Goal: Information Seeking & Learning: Learn about a topic

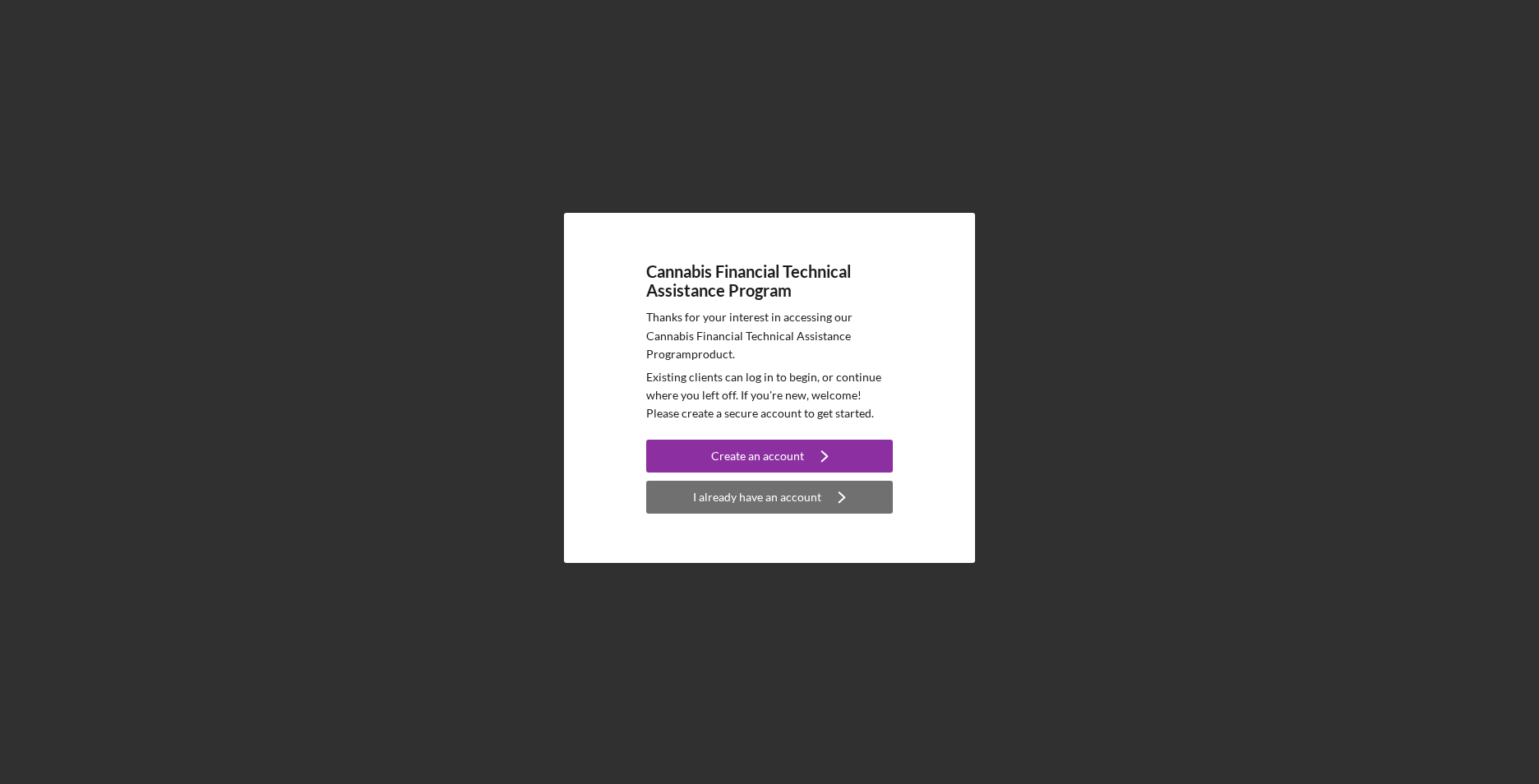
click at [761, 498] on div "I already have an account" at bounding box center [758, 497] width 129 height 33
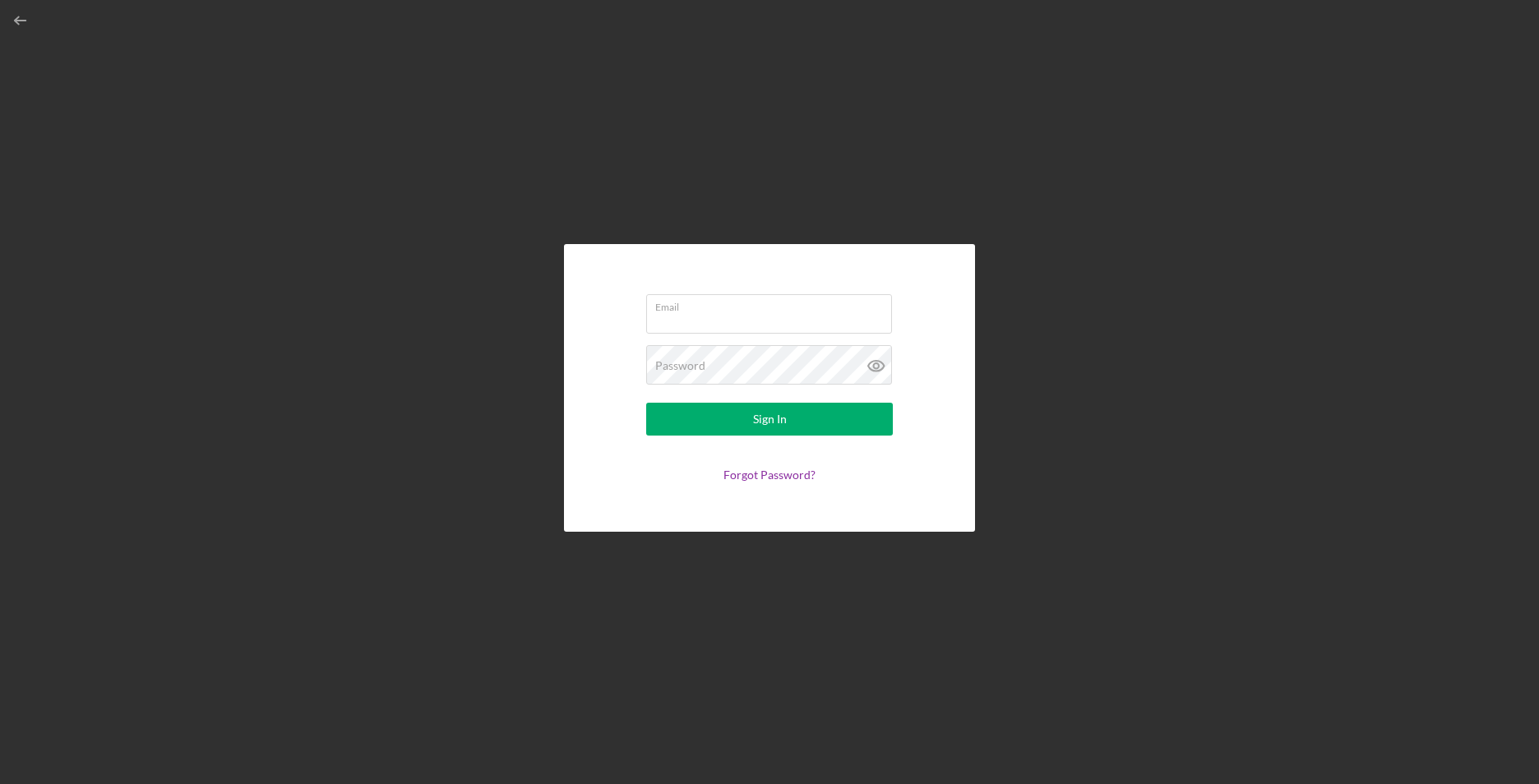
type input "[EMAIL_ADDRESS][DOMAIN_NAME]"
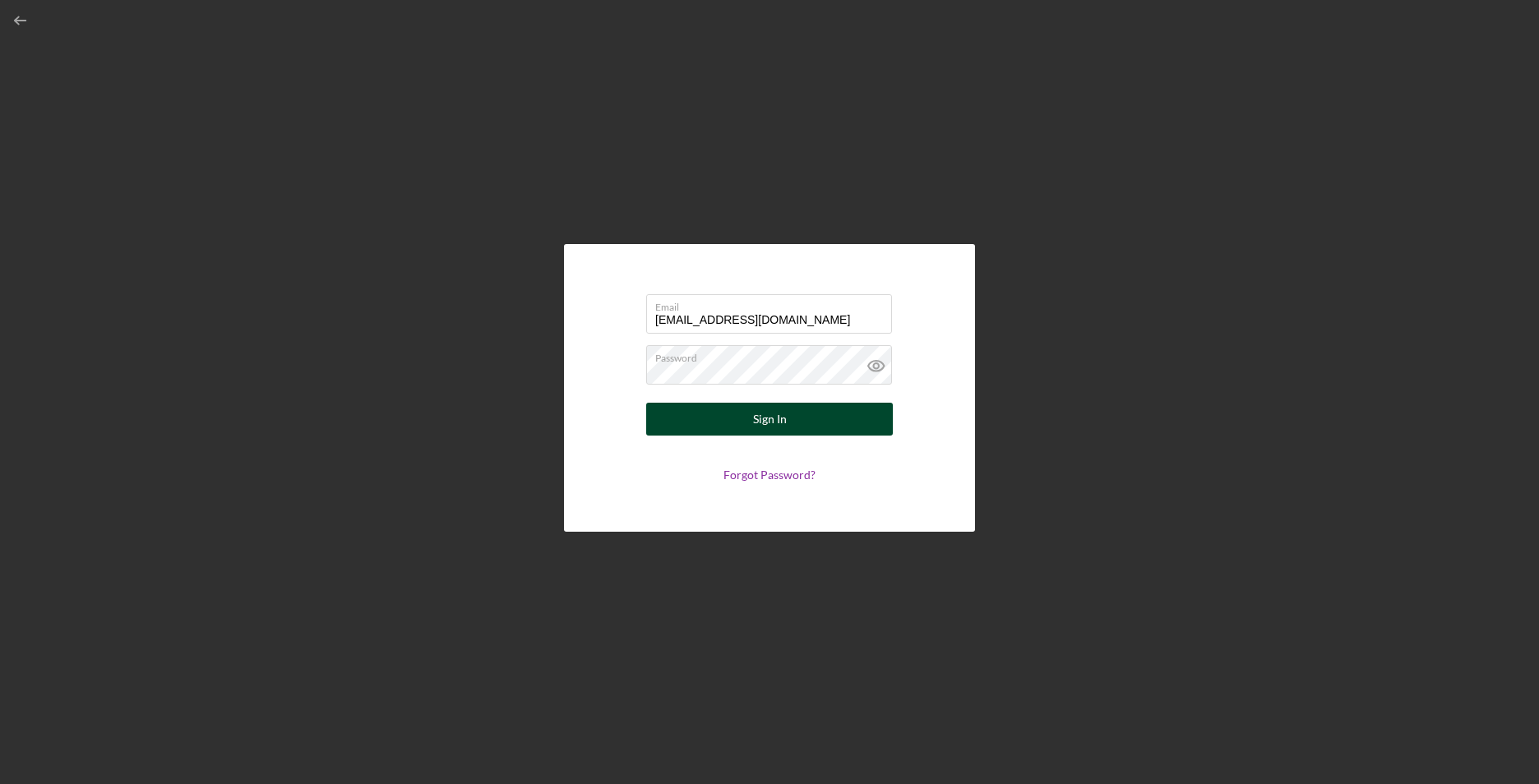
click at [795, 424] on button "Sign In" at bounding box center [770, 419] width 247 height 33
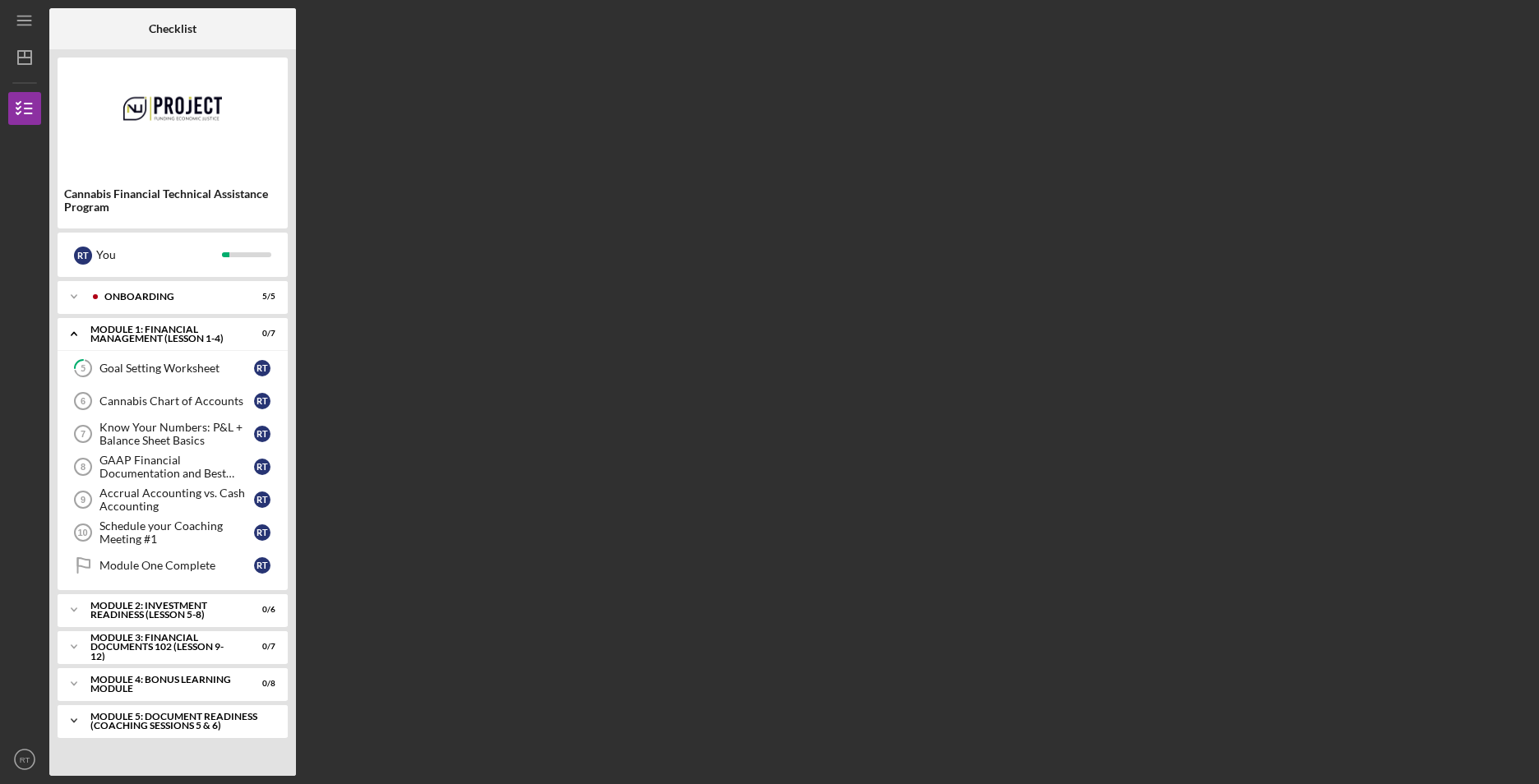
click at [183, 720] on div "Module 5: Document Readiness (Coaching Sessions 5 & 6)" at bounding box center [179, 721] width 177 height 19
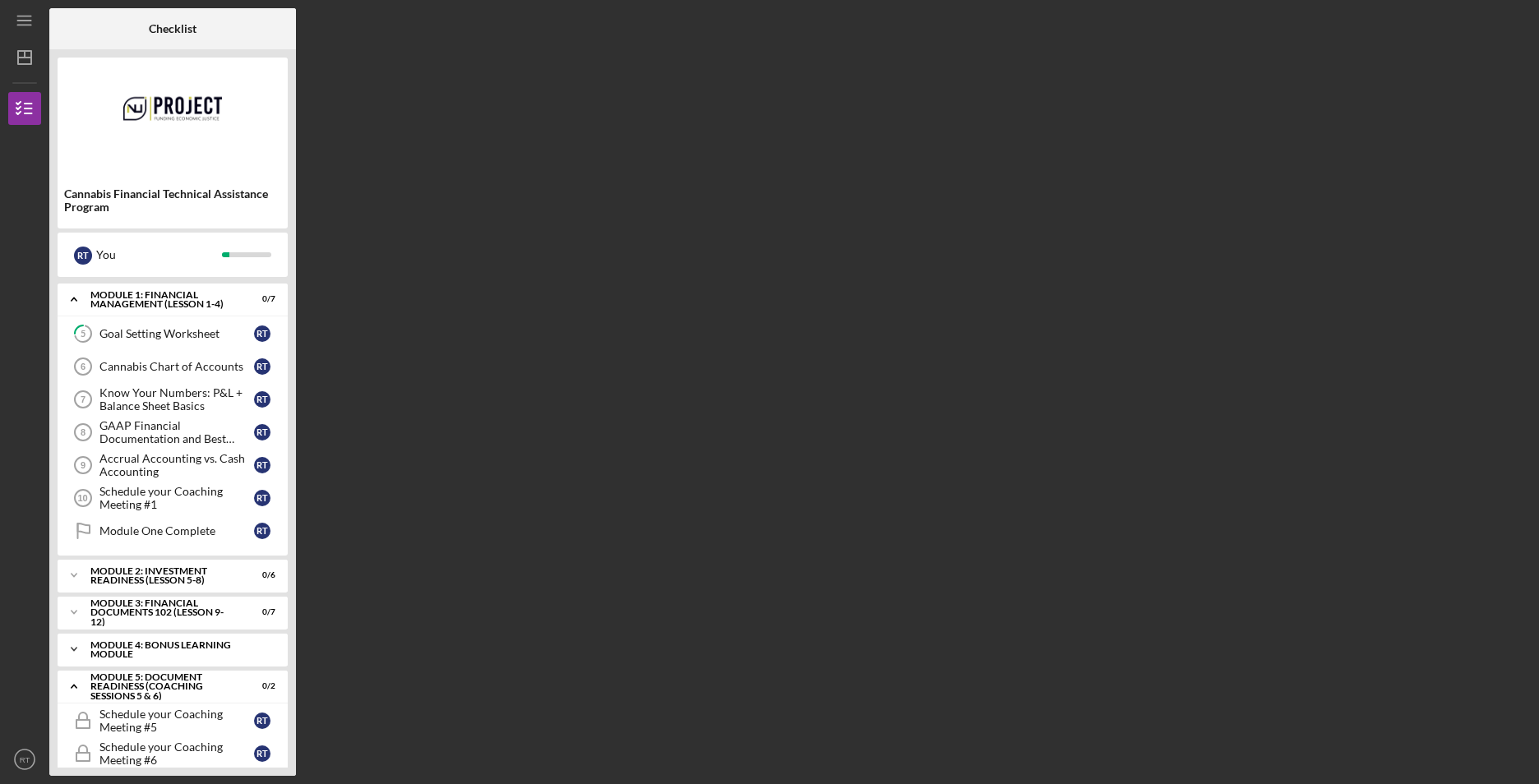
scroll to position [53, 0]
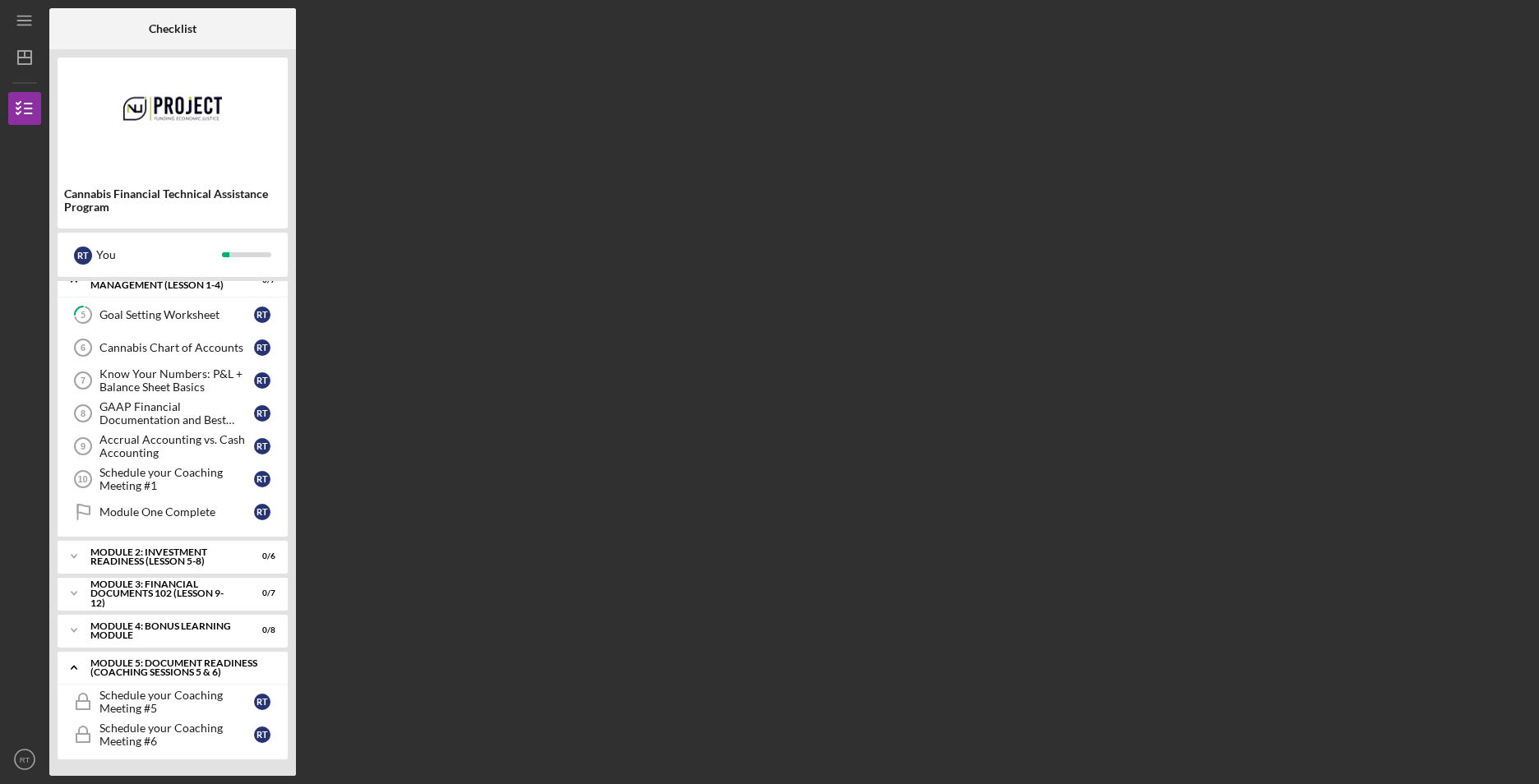
click at [152, 664] on div "Module 5: Document Readiness (Coaching Sessions 5 & 6)" at bounding box center [179, 667] width 177 height 19
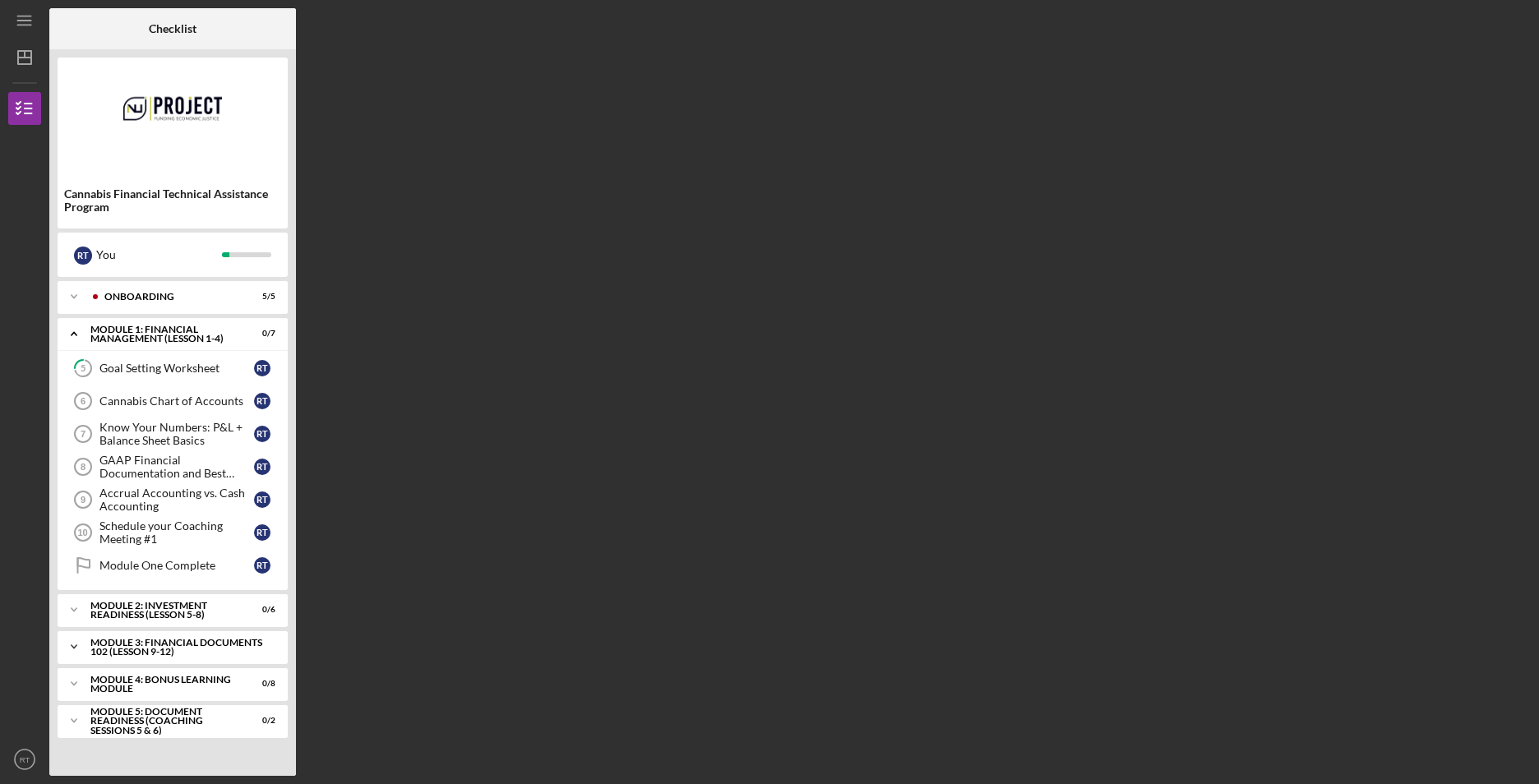
click at [79, 644] on icon "Icon/Expander" at bounding box center [74, 647] width 33 height 33
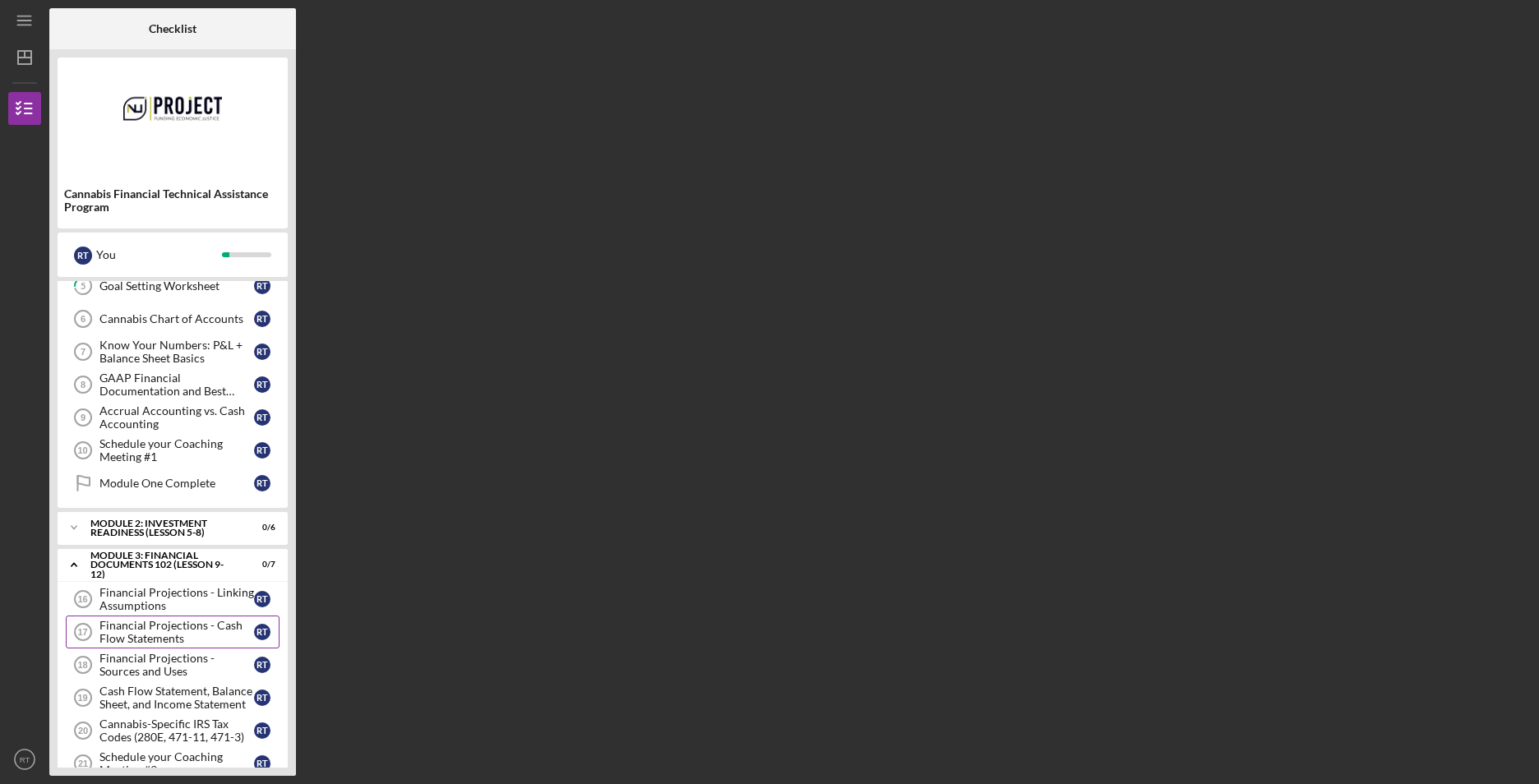
click at [219, 625] on div "Financial Projections - Cash Flow Statements" at bounding box center [177, 631] width 154 height 27
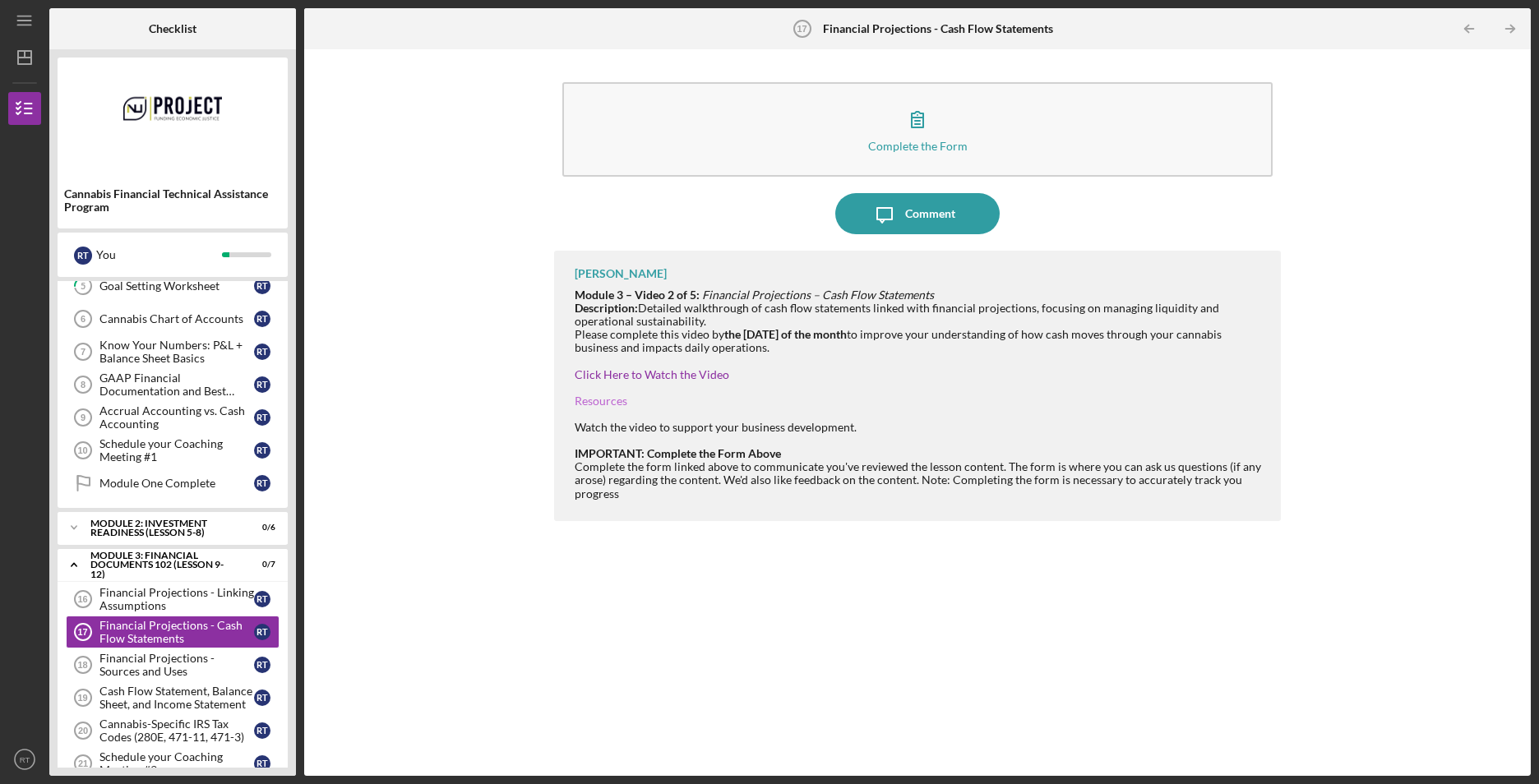
click at [594, 398] on link "Resources" at bounding box center [600, 400] width 52 height 14
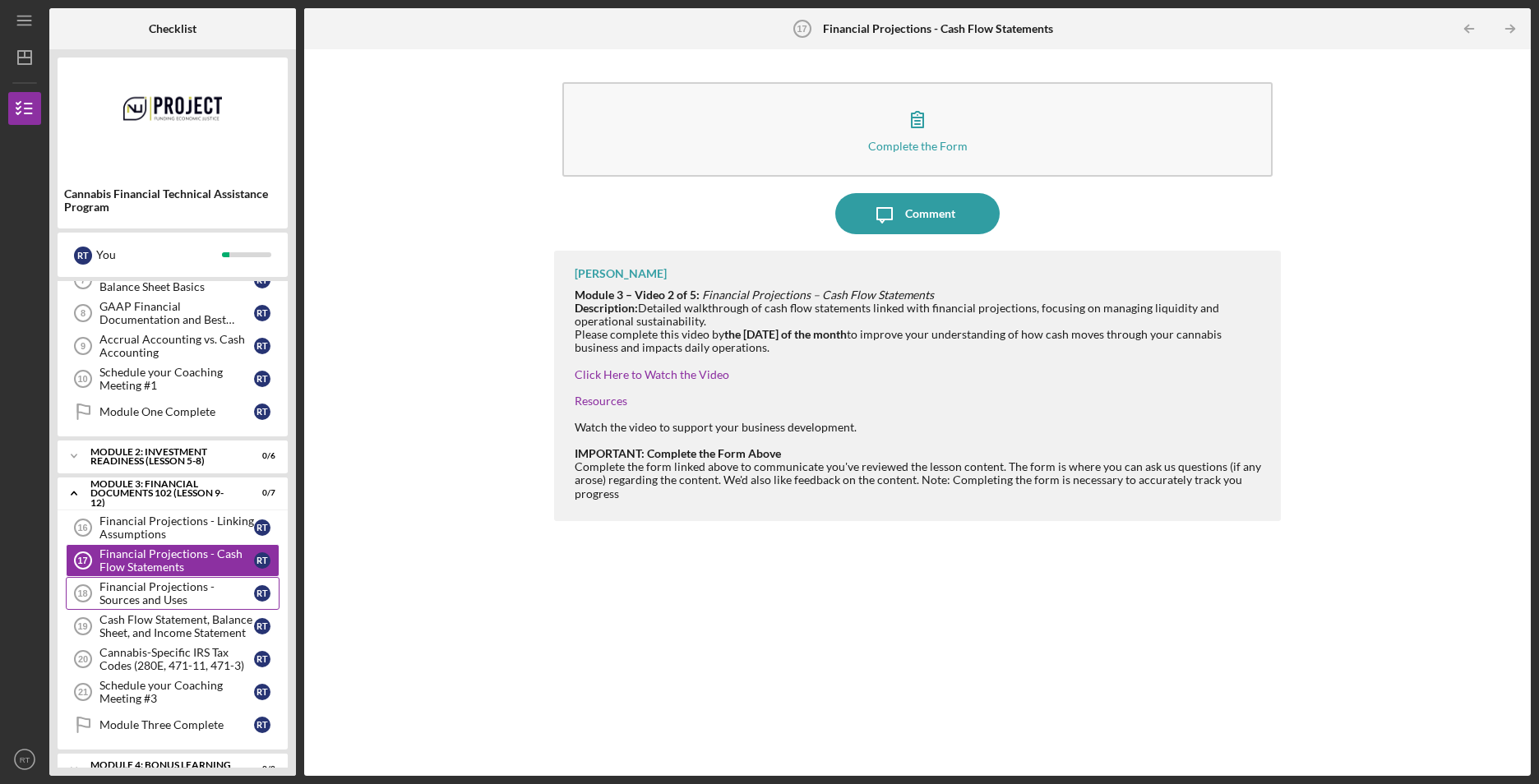
scroll to position [165, 0]
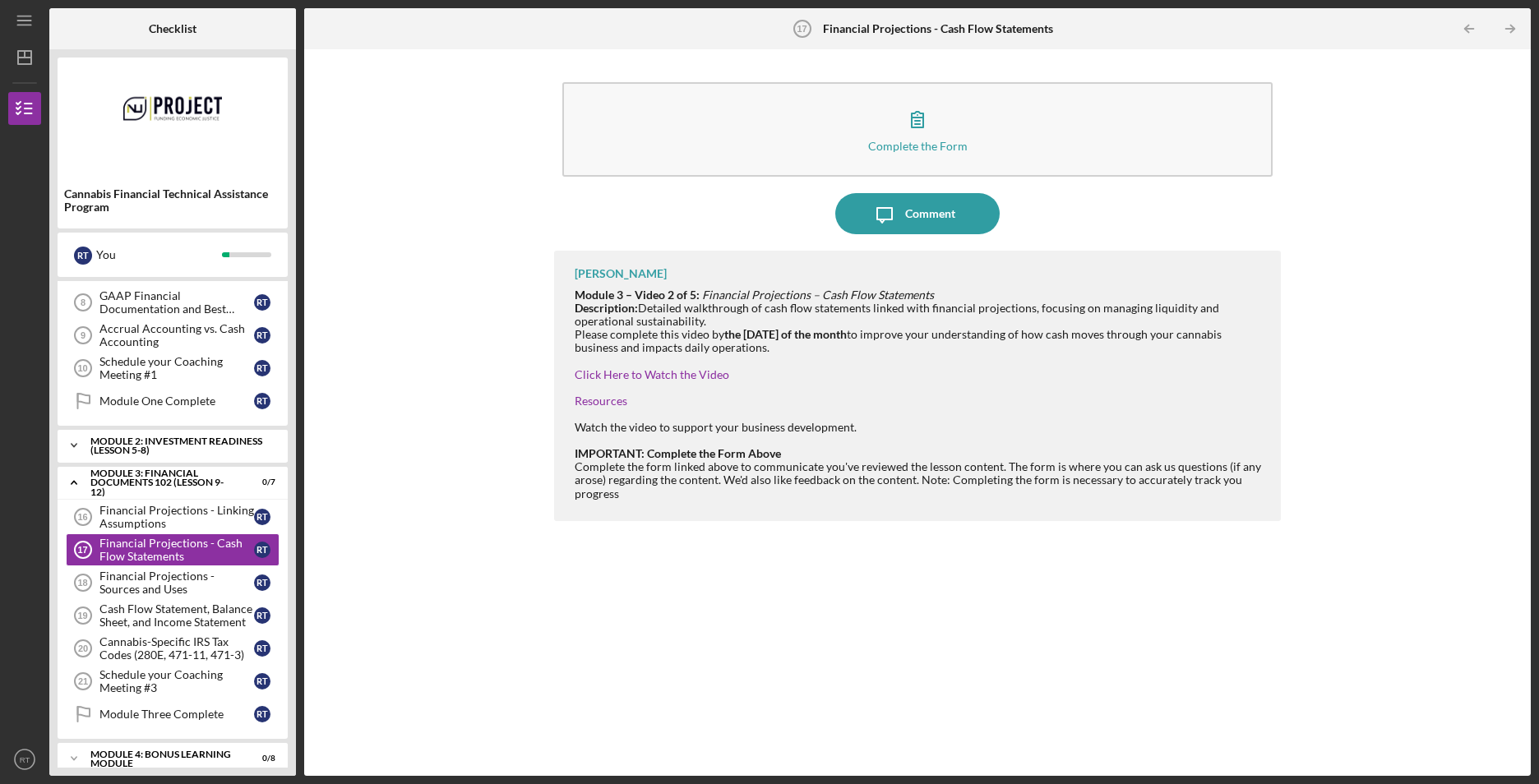
click at [195, 440] on div "Module 2: Investment Readiness (Lesson 5-8)" at bounding box center [179, 446] width 177 height 19
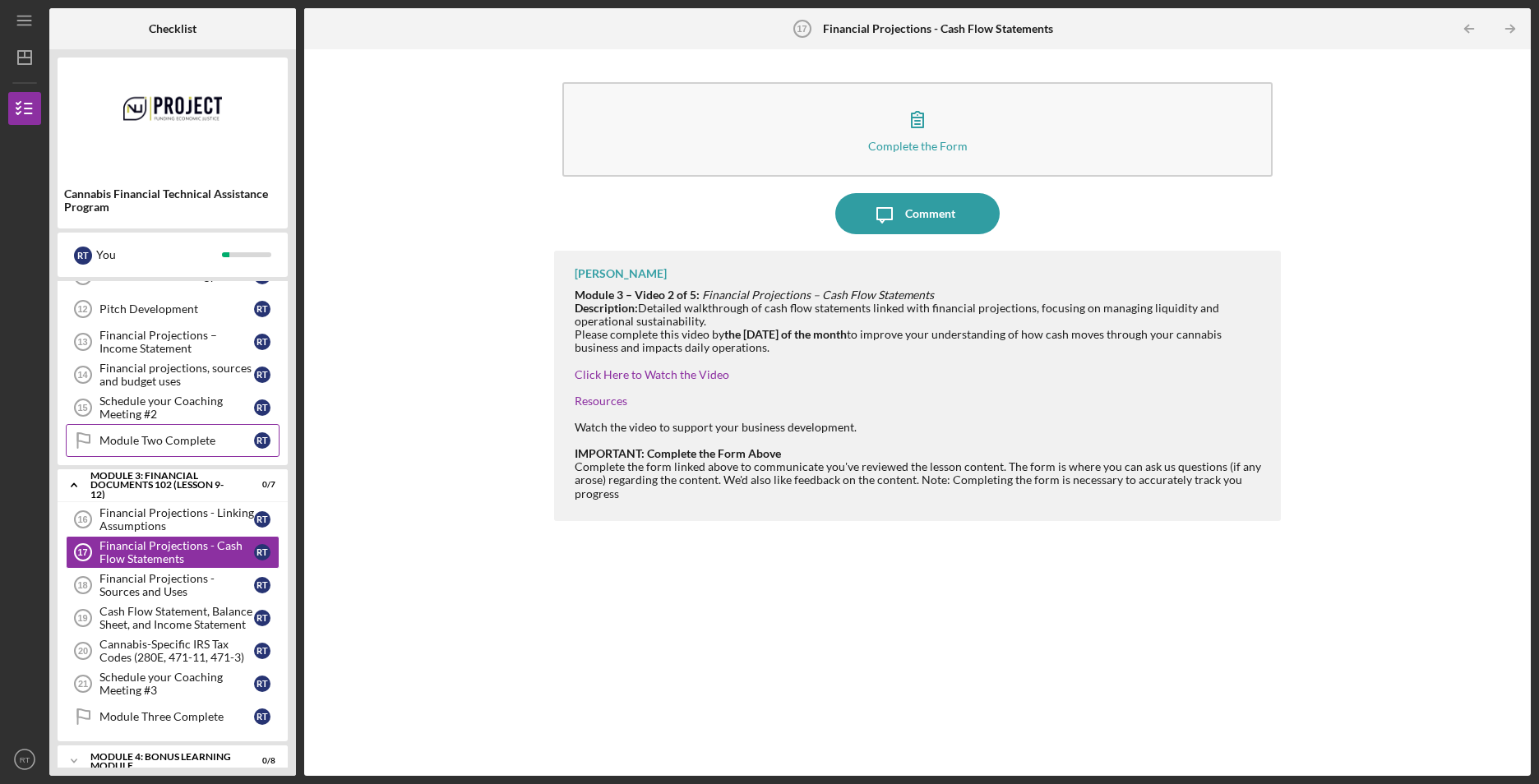
scroll to position [424, 0]
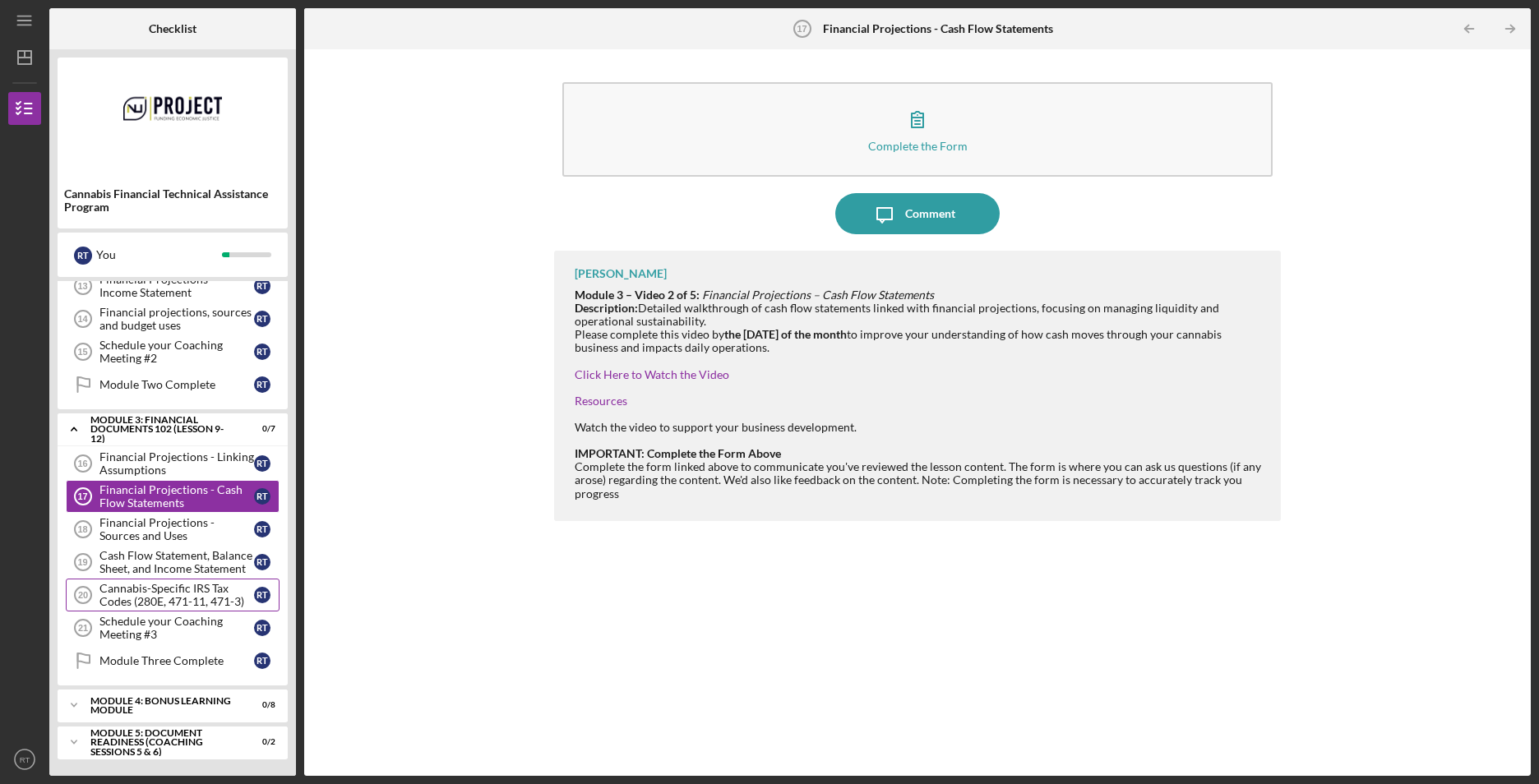
click at [175, 595] on div "Cannabis-Specific IRS Tax Codes (280E, 471-11, 471-3)" at bounding box center [177, 595] width 154 height 27
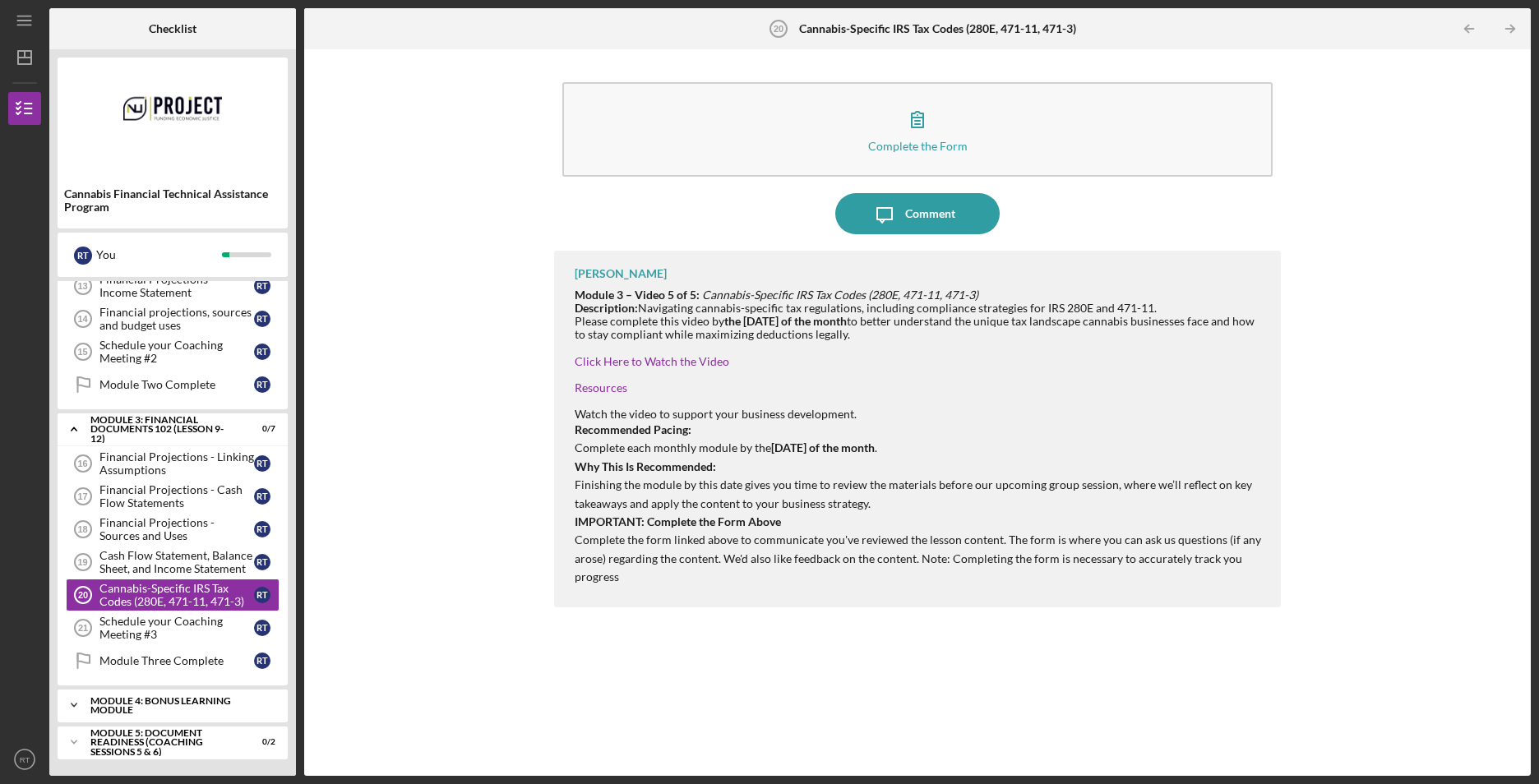
click at [179, 697] on div "Module 4: Bonus Learning Module" at bounding box center [179, 705] width 177 height 19
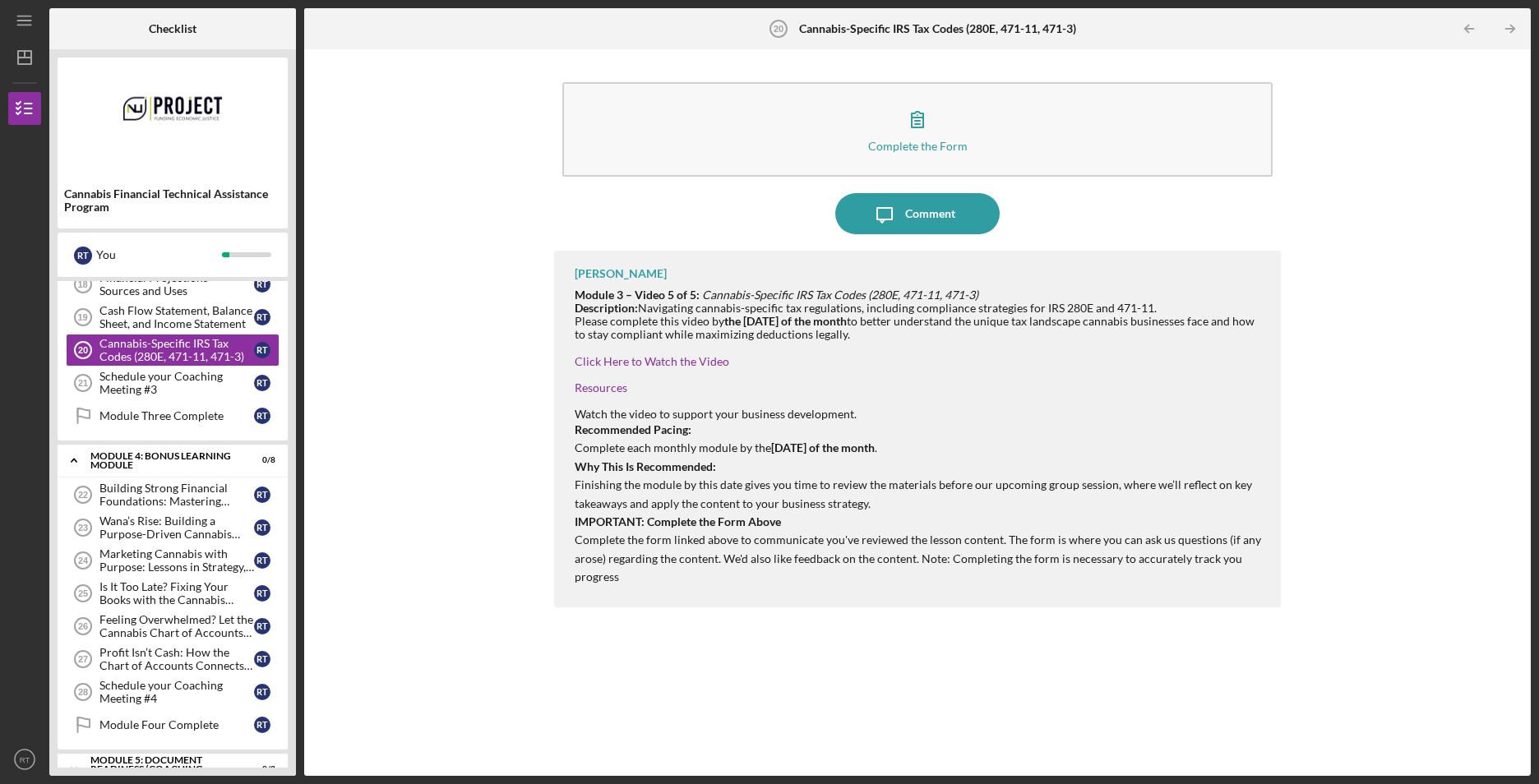
scroll to position [671, 0]
click at [183, 603] on div "Is It Too Late? Fixing Your Books with the Cannabis Chart of Accounts" at bounding box center [177, 591] width 154 height 27
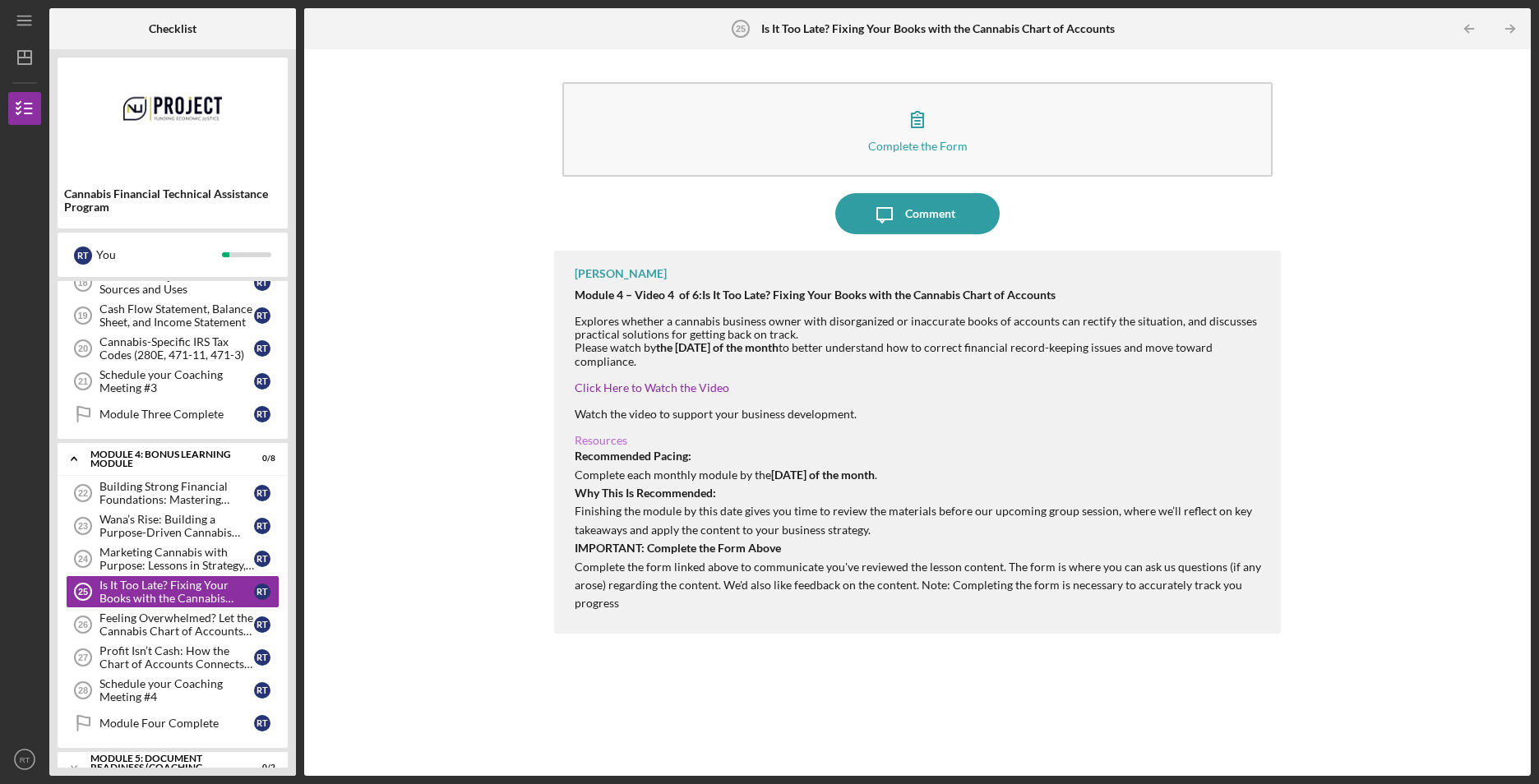
click at [602, 440] on link "Resources" at bounding box center [600, 440] width 52 height 14
click at [175, 616] on div "Feeling Overwhelmed? Let the Cannabis Chart of Accounts Be Your First Step" at bounding box center [177, 625] width 154 height 27
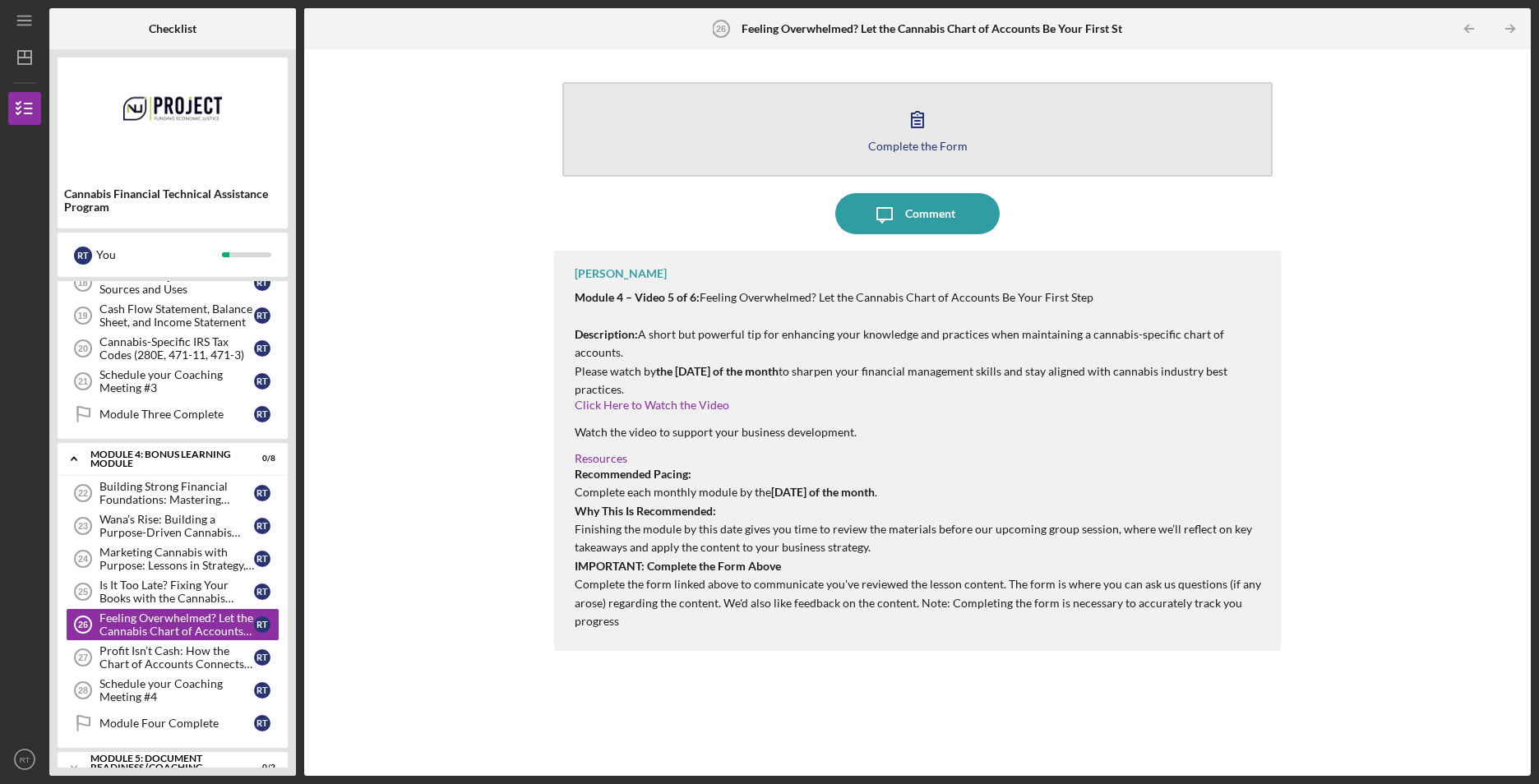
click at [919, 143] on div "Complete the Form" at bounding box center [918, 146] width 99 height 12
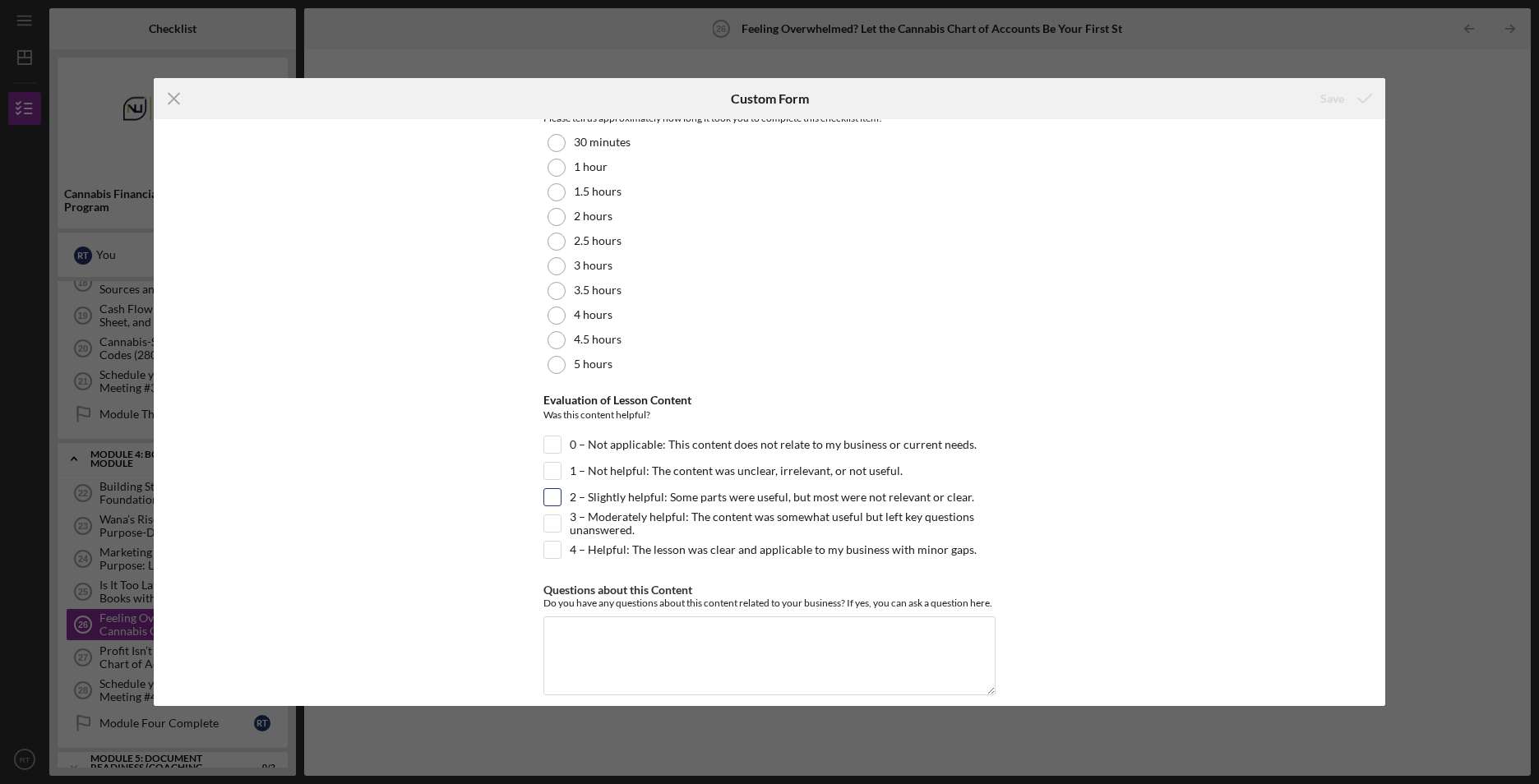
scroll to position [48, 0]
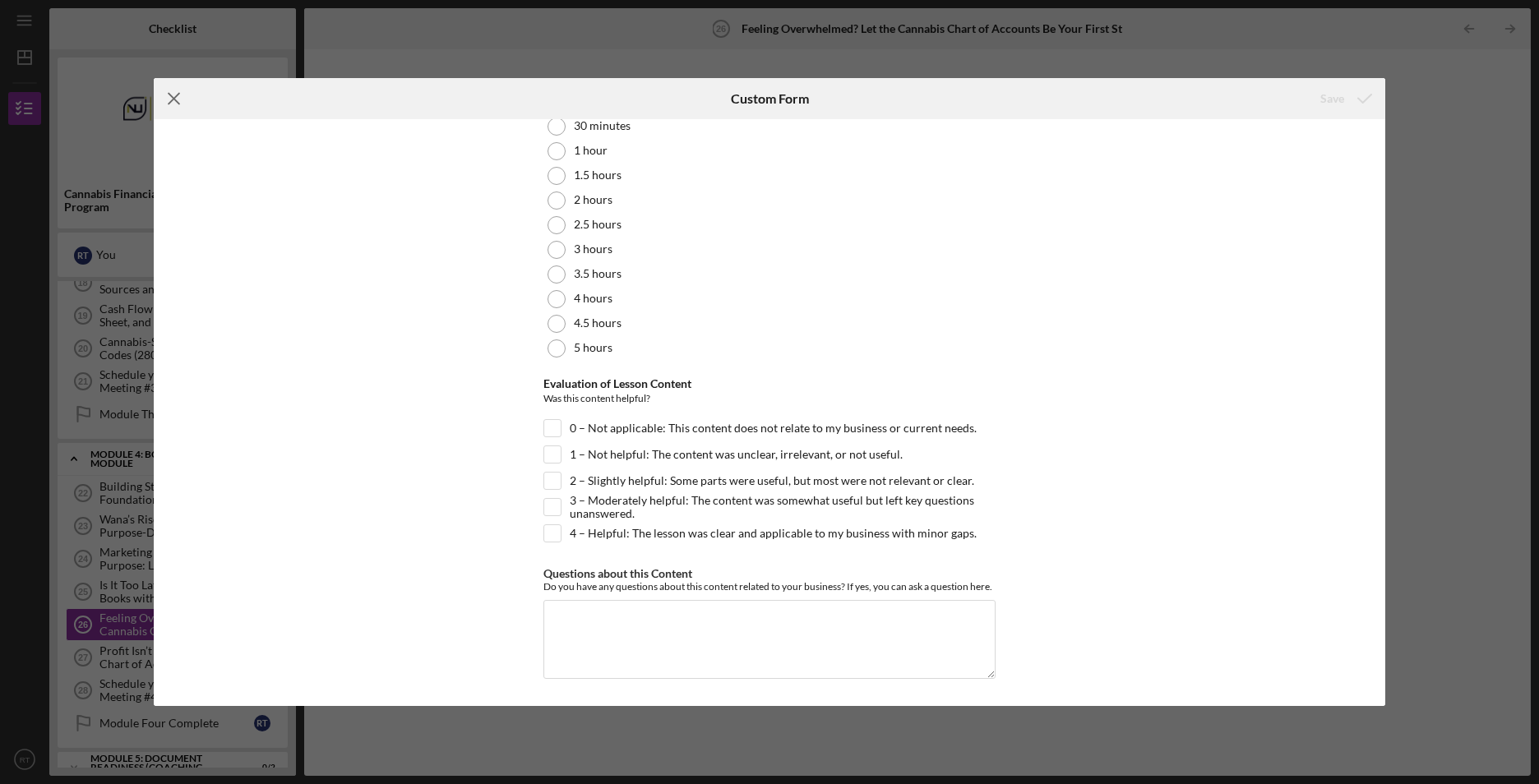
click at [180, 94] on icon "Icon/Menu Close" at bounding box center [174, 99] width 41 height 41
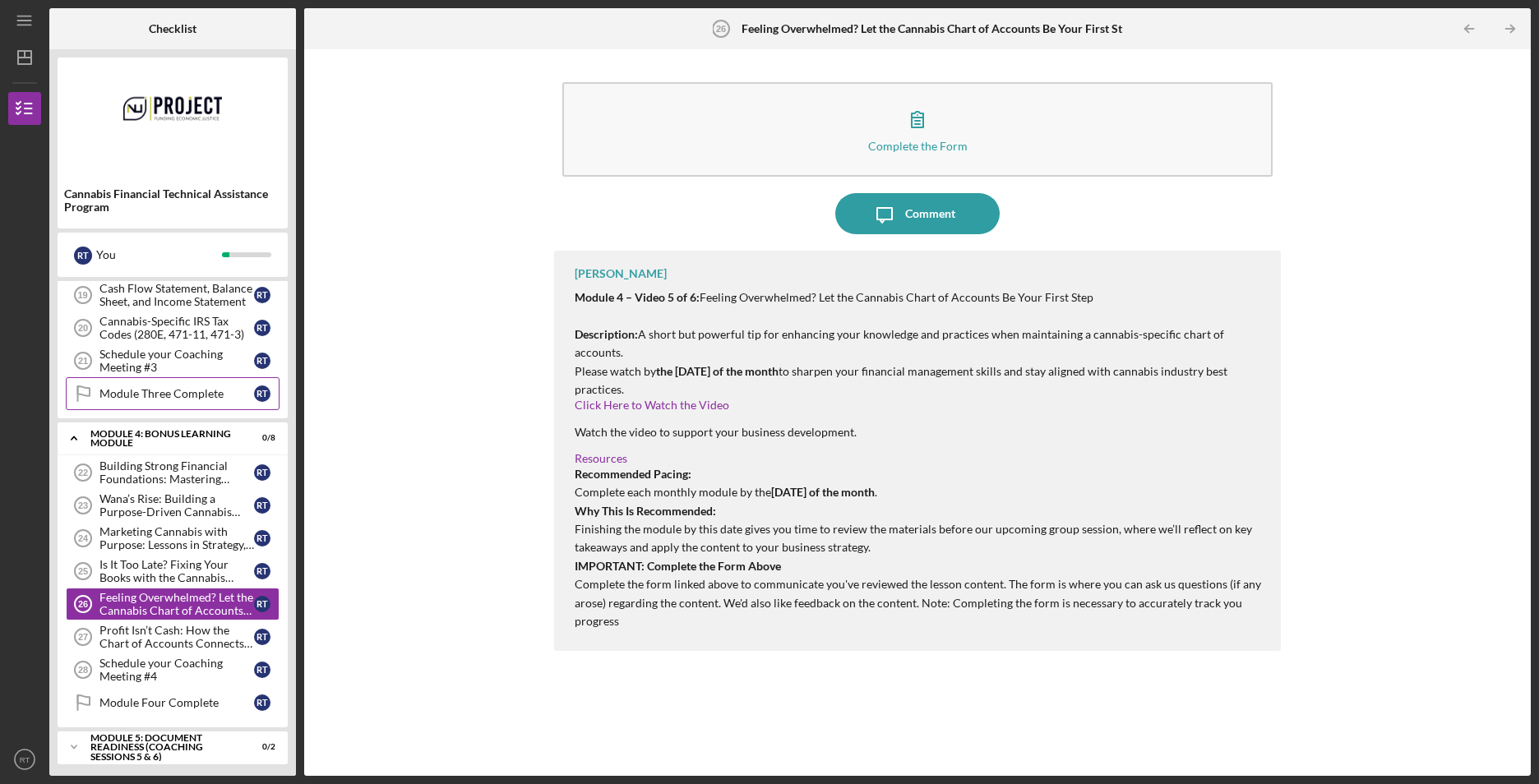
scroll to position [696, 0]
